Goal: Find contact information: Find contact information

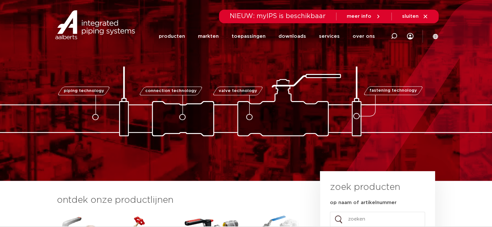
click at [423, 17] on icon at bounding box center [425, 17] width 6 height 6
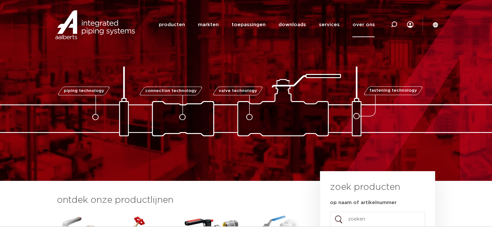
click at [360, 24] on link "over ons" at bounding box center [363, 24] width 22 height 25
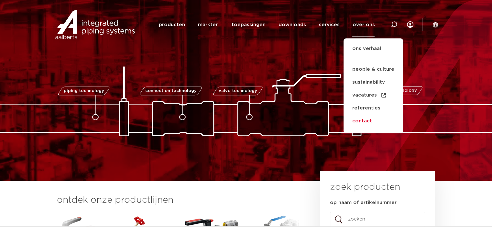
click at [361, 122] on link "contact" at bounding box center [372, 121] width 59 height 13
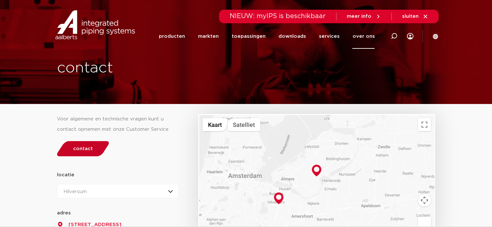
click at [79, 147] on span "contact" at bounding box center [83, 148] width 20 height 5
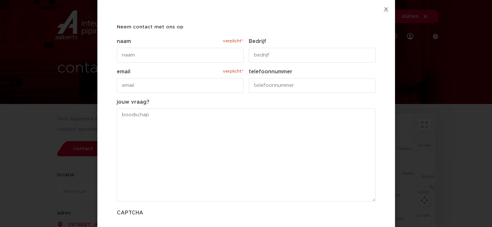
click at [385, 7] on icon "Close" at bounding box center [385, 8] width 5 height 5
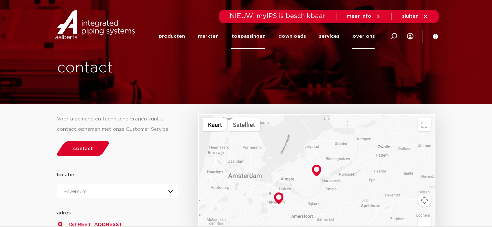
click at [259, 38] on link "toepassingen" at bounding box center [248, 36] width 34 height 25
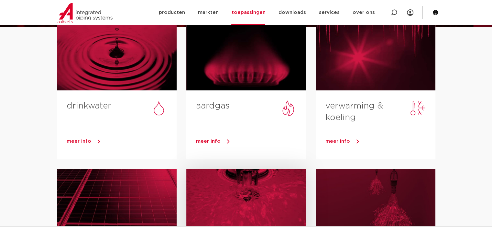
scroll to position [137, 0]
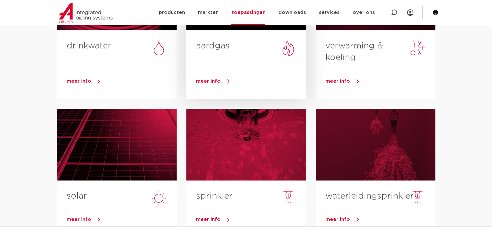
click at [215, 81] on span "meer info" at bounding box center [208, 81] width 25 height 5
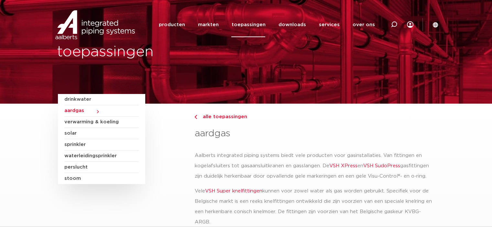
scroll to position [52, 0]
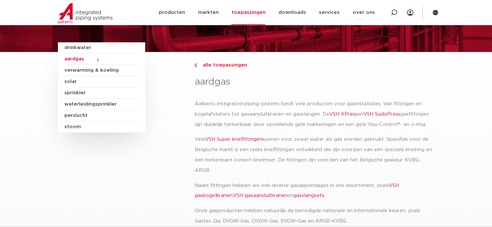
click at [339, 113] on link "VSH XPress" at bounding box center [343, 114] width 28 height 5
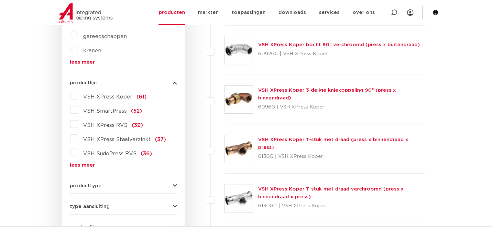
scroll to position [282, 0]
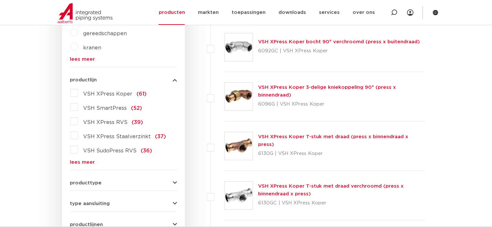
click at [87, 161] on link "lees meer" at bounding box center [123, 162] width 107 height 5
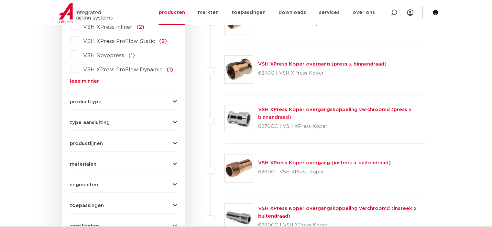
scroll to position [656, 0]
click at [94, 143] on span "productlijnen" at bounding box center [86, 143] width 33 height 5
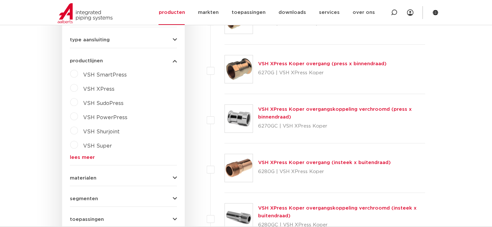
scroll to position [573, 0]
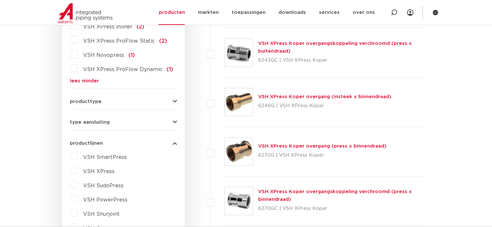
click at [94, 143] on span "productlijnen" at bounding box center [86, 143] width 33 height 5
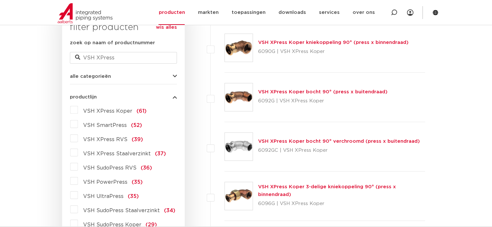
scroll to position [0, 0]
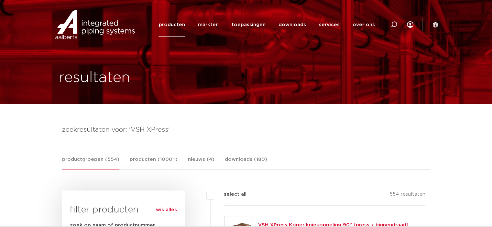
click at [181, 23] on link "producten" at bounding box center [171, 24] width 26 height 25
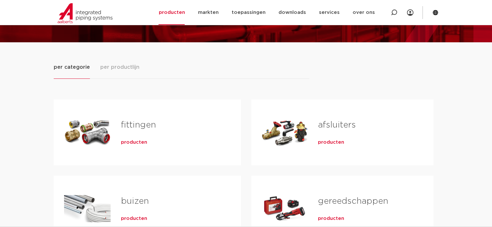
scroll to position [61, 0]
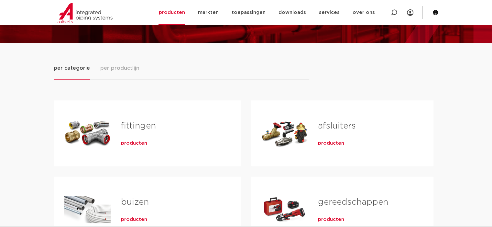
click at [118, 67] on span "per productlijn" at bounding box center [119, 68] width 39 height 8
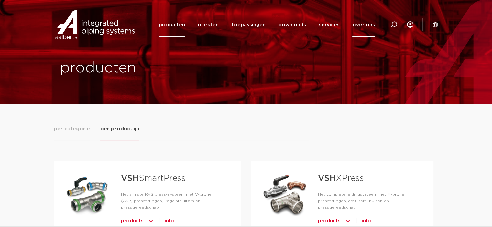
click at [359, 20] on link "over ons" at bounding box center [363, 24] width 22 height 25
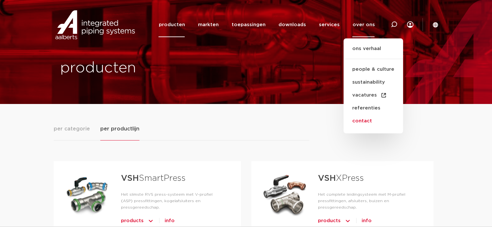
click at [369, 121] on link "contact" at bounding box center [372, 121] width 59 height 13
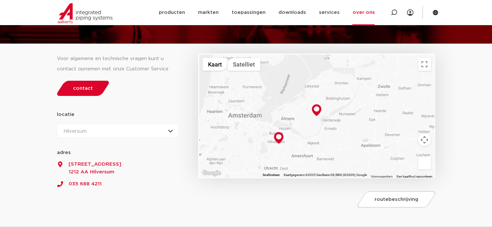
scroll to position [72, 0]
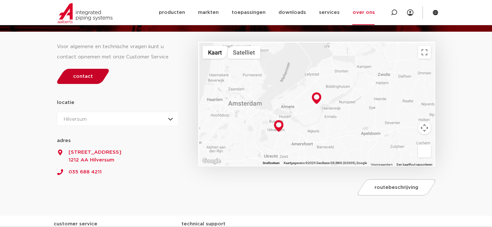
click at [85, 79] on span "contact" at bounding box center [83, 76] width 20 height 5
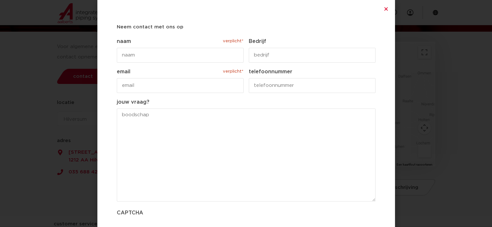
scroll to position [55, 0]
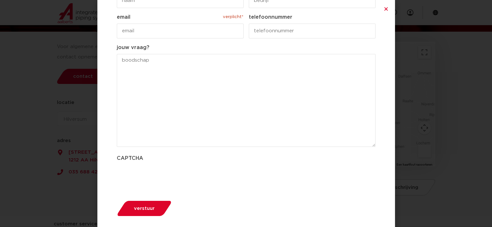
click at [451, 146] on div "Neem contact met ons op " verplicht* " geeft vereiste velden aan Dit veld is ve…" at bounding box center [246, 113] width 492 height 227
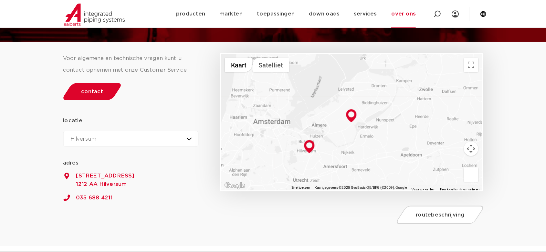
scroll to position [66, 0]
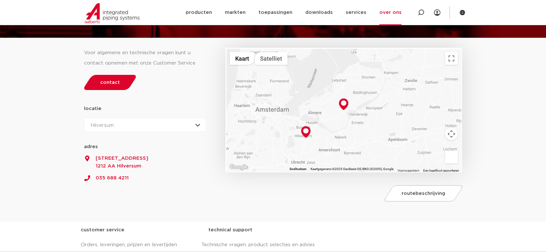
click at [491, 178] on section "Voor algemene en technische vragen kunt u contact opnemen met onze Customer Ser…" at bounding box center [273, 130] width 546 height 184
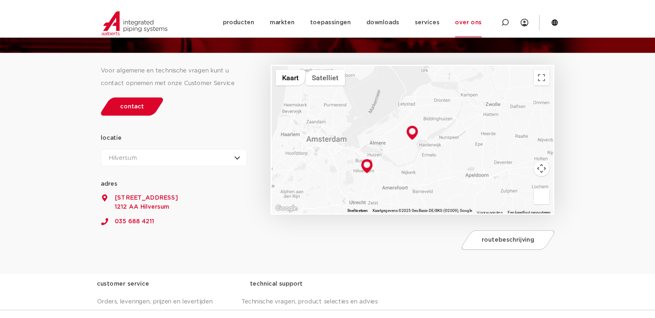
scroll to position [66, 0]
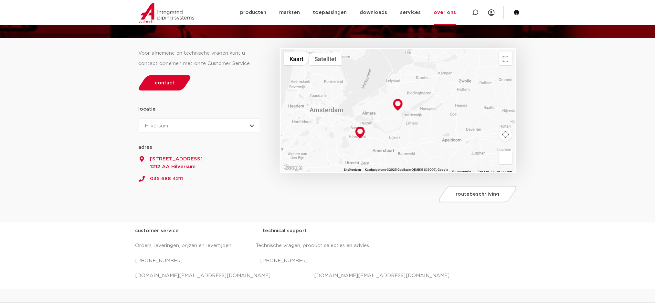
click at [83, 67] on section "Voor algemene en technische vragen kunt u contact opnemen met onze Customer Ser…" at bounding box center [327, 130] width 655 height 184
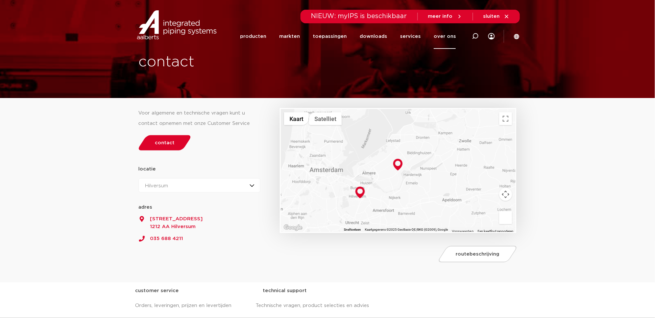
scroll to position [0, 0]
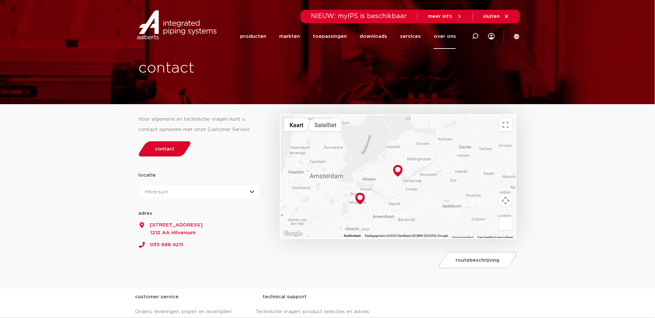
click at [491, 15] on icon at bounding box center [507, 17] width 6 height 6
click at [491, 17] on icon at bounding box center [507, 17] width 6 height 6
click at [491, 17] on span "sluiten" at bounding box center [491, 16] width 16 height 5
click at [445, 17] on span "meer info" at bounding box center [440, 16] width 25 height 5
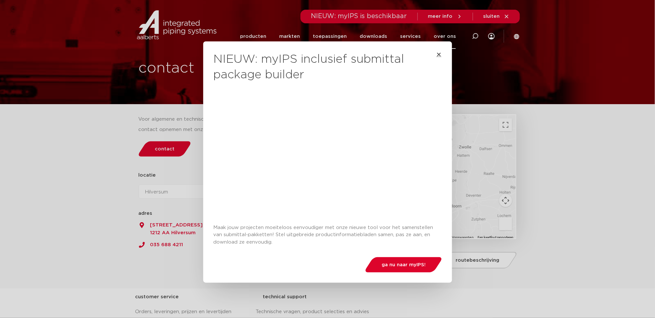
click at [437, 53] on icon "Close" at bounding box center [439, 54] width 5 height 5
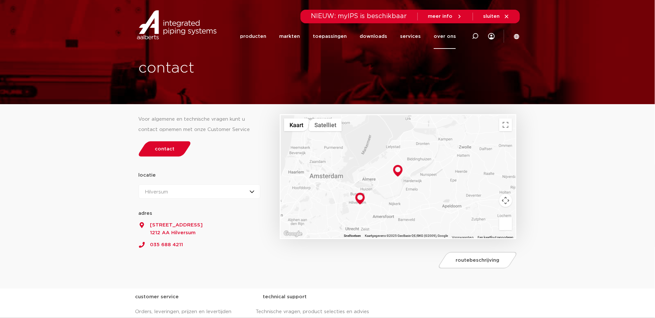
click at [491, 16] on span "sluiten" at bounding box center [491, 16] width 16 height 5
click at [491, 16] on icon at bounding box center [507, 17] width 4 height 4
